Goal: Register for event/course

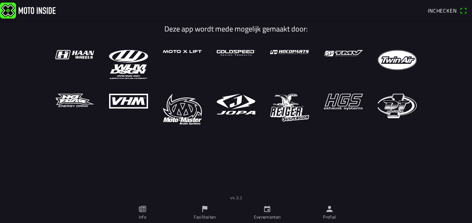
click at [257, 205] on link "Evenementen" at bounding box center [267, 213] width 62 height 21
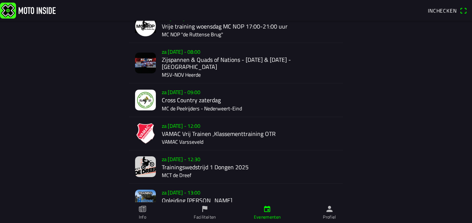
scroll to position [217, 0]
click at [180, 165] on div "za [DATE] - 12:30 Trainingswedstrijd 1 Dongen 2025 MCT de Dreef" at bounding box center [249, 166] width 175 height 33
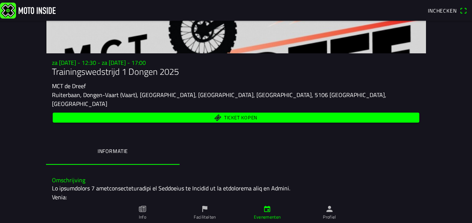
scroll to position [35, 0]
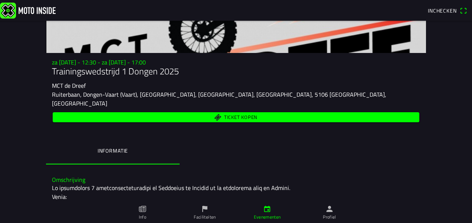
click at [230, 115] on span "Ticket kopen" at bounding box center [240, 117] width 33 height 5
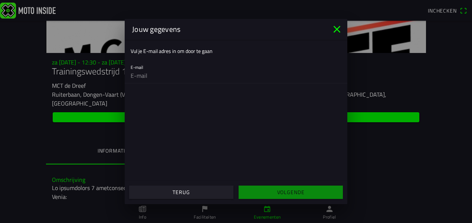
click at [333, 24] on icon "close" at bounding box center [337, 29] width 12 height 12
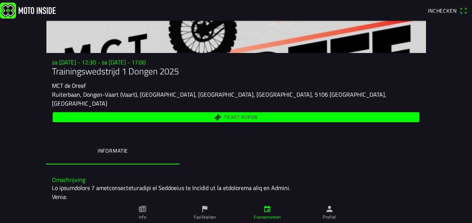
click at [323, 206] on link "Profiel" at bounding box center [329, 213] width 62 height 21
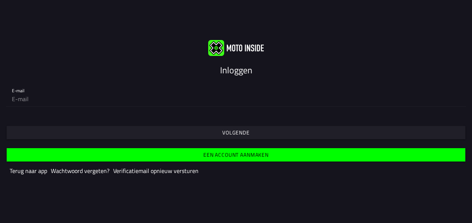
click at [0, 0] on slot "Een account aanmaken" at bounding box center [0, 0] width 0 height 0
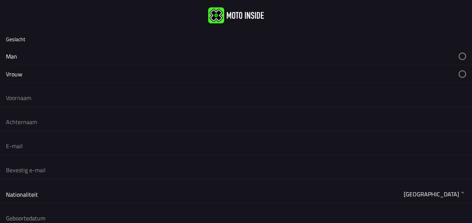
click at [132, 101] on input "text" at bounding box center [236, 98] width 460 height 16
type input "marit"
click at [107, 121] on input "text" at bounding box center [236, 122] width 460 height 16
type input "hagendoorn"
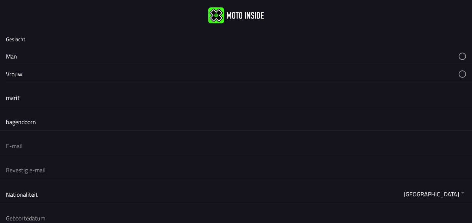
click at [50, 149] on input "email" at bounding box center [236, 146] width 460 height 16
type input "[EMAIL_ADDRESS][DOMAIN_NAME]"
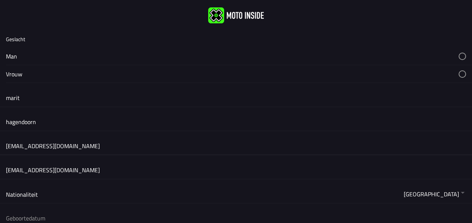
type input "[EMAIL_ADDRESS][DOMAIN_NAME]"
drag, startPoint x: 91, startPoint y: 151, endPoint x: 10, endPoint y: 142, distance: 80.6
click at [10, 142] on input "[EMAIL_ADDRESS][DOMAIN_NAME]" at bounding box center [236, 146] width 460 height 16
type input "m"
click at [10, 142] on input "m" at bounding box center [236, 146] width 460 height 16
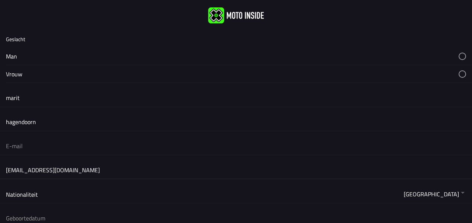
drag, startPoint x: 85, startPoint y: 168, endPoint x: 1, endPoint y: 171, distance: 83.9
click at [1, 171] on div "[EMAIL_ADDRESS][DOMAIN_NAME]" at bounding box center [236, 170] width 472 height 18
click at [16, 148] on input "email" at bounding box center [236, 146] width 460 height 16
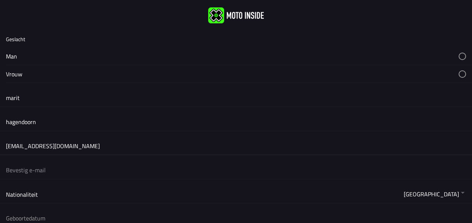
type input "[EMAIL_ADDRESS][DOMAIN_NAME]"
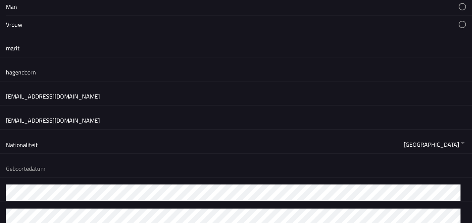
scroll to position [50, 0]
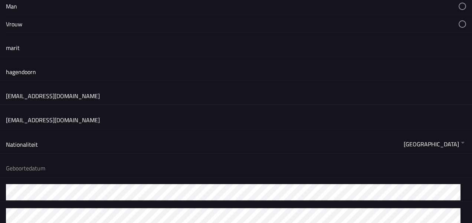
click at [78, 177] on button "button" at bounding box center [239, 168] width 466 height 18
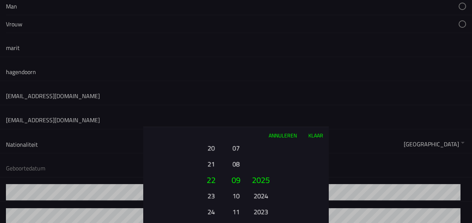
click at [264, 200] on button "2024" at bounding box center [260, 196] width 20 height 13
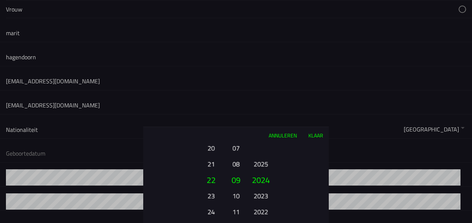
scroll to position [80, 0]
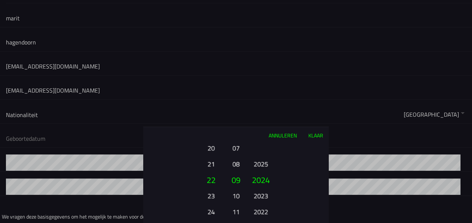
click at [264, 200] on button "2023" at bounding box center [260, 196] width 20 height 13
click at [264, 200] on button "2022" at bounding box center [260, 196] width 20 height 13
click at [264, 200] on button "2021" at bounding box center [260, 196] width 20 height 13
click at [264, 205] on button "2020" at bounding box center [260, 211] width 20 height 13
click at [264, 200] on button "2019" at bounding box center [260, 196] width 20 height 13
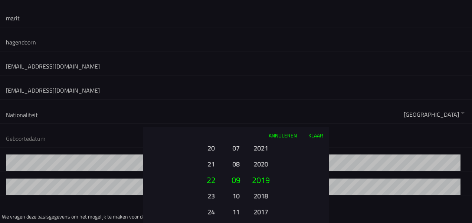
click at [264, 200] on button "2018" at bounding box center [260, 196] width 20 height 13
click at [264, 205] on button "2017" at bounding box center [260, 211] width 20 height 13
click at [264, 200] on button "2016" at bounding box center [260, 196] width 20 height 13
click at [264, 200] on ion-picker-column "2025 2024 2023 2022 2021 2020 2019 2018 2017 2016 2015 2014 2013 2012 2011 2010…" at bounding box center [286, 184] width 83 height 80
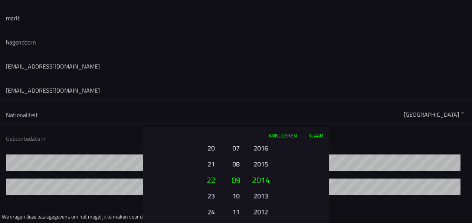
click at [264, 200] on button "2013" at bounding box center [260, 196] width 20 height 13
click at [264, 200] on button "2012" at bounding box center [260, 196] width 20 height 13
click at [264, 200] on button "2011" at bounding box center [260, 196] width 20 height 13
click at [264, 200] on button "2010" at bounding box center [260, 196] width 20 height 13
click at [264, 200] on button "2009" at bounding box center [260, 196] width 20 height 13
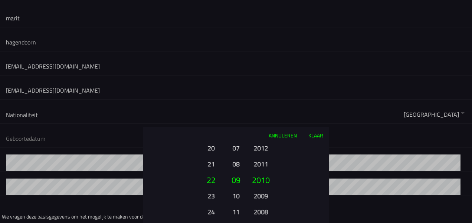
click at [264, 205] on button "2008" at bounding box center [260, 211] width 20 height 13
click at [264, 200] on button "2007" at bounding box center [260, 196] width 20 height 13
click at [263, 197] on button "2006" at bounding box center [260, 196] width 20 height 13
click at [235, 171] on ion-picker-column "01 02 03 04 05 06 07 08 09 10 11 12" at bounding box center [236, 184] width 19 height 80
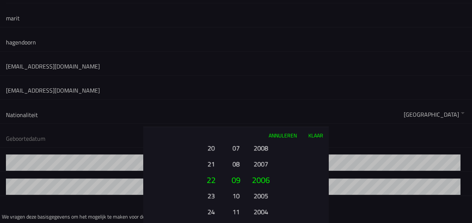
click at [237, 150] on button "07" at bounding box center [236, 148] width 10 height 13
click at [236, 161] on button "06" at bounding box center [236, 164] width 10 height 13
click at [236, 161] on button "05" at bounding box center [236, 164] width 10 height 13
click at [236, 161] on button "04" at bounding box center [236, 164] width 10 height 13
click at [236, 161] on button "03" at bounding box center [236, 164] width 10 height 13
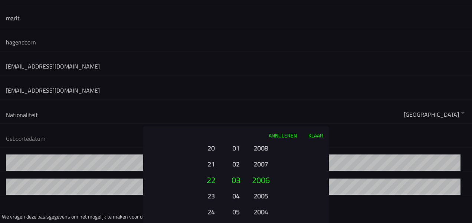
click at [236, 161] on button "02" at bounding box center [236, 164] width 10 height 13
click at [210, 148] on button "20" at bounding box center [211, 148] width 20 height 13
click at [210, 148] on button "18" at bounding box center [211, 148] width 20 height 13
click at [210, 148] on button "16" at bounding box center [211, 148] width 20 height 13
click at [210, 148] on button "14" at bounding box center [211, 148] width 20 height 13
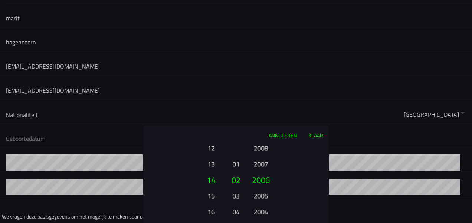
click at [210, 148] on button "12" at bounding box center [211, 148] width 20 height 13
click at [210, 172] on div "01 02 03 04 05 06 07 08 09 10 11 12 13 14 15 16 17 18 19 20 21 22 23 24 25 26 2…" at bounding box center [210, 212] width 25 height 80
click at [160, 134] on div "Annuleren Klaar" at bounding box center [235, 135] width 185 height 16
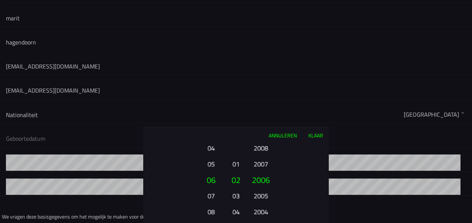
click at [312, 131] on button "Klaar" at bounding box center [315, 135] width 26 height 16
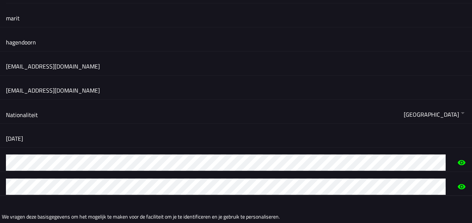
scroll to position [147, 0]
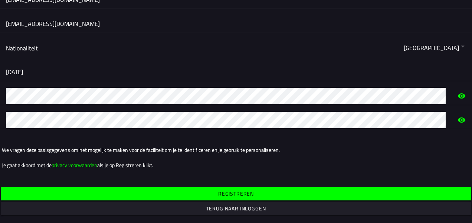
click at [83, 196] on span "Registreren" at bounding box center [235, 193] width 459 height 13
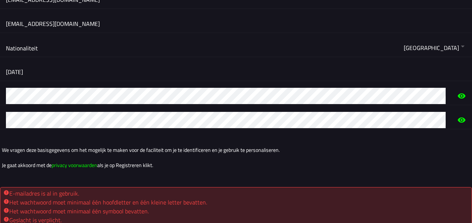
scroll to position [0, 0]
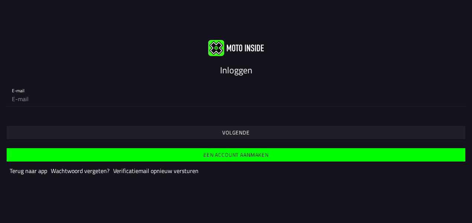
click at [203, 102] on input "email" at bounding box center [236, 99] width 448 height 15
type input "[EMAIL_ADDRESS][DOMAIN_NAME]"
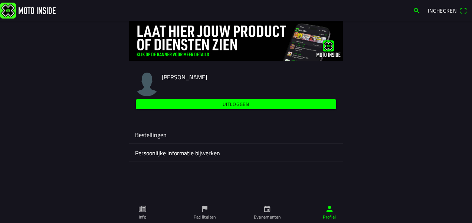
click at [262, 211] on link "Evenementen" at bounding box center [267, 213] width 62 height 21
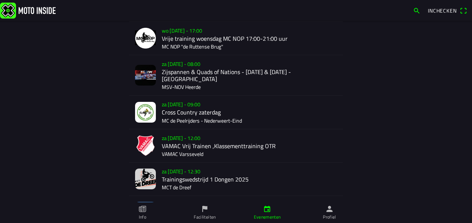
scroll to position [204, 0]
click at [188, 176] on div "za [DATE] - 12:30 Trainingswedstrijd 1 Dongen 2025 MCT de Dreef" at bounding box center [249, 179] width 175 height 33
